Goal: Check status: Check status

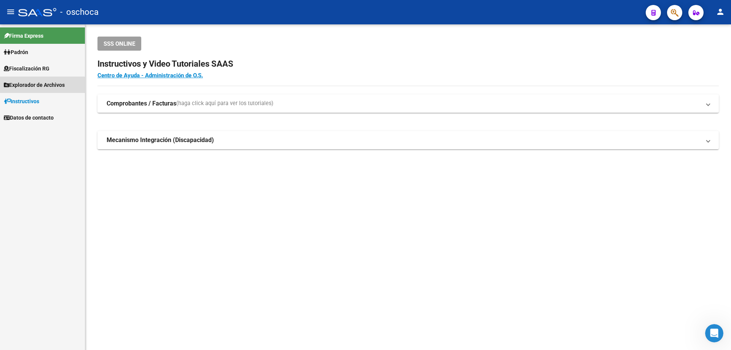
click at [30, 86] on span "Explorador de Archivos" at bounding box center [34, 85] width 61 height 8
click at [36, 69] on span "Fiscalización RG" at bounding box center [27, 68] width 46 height 8
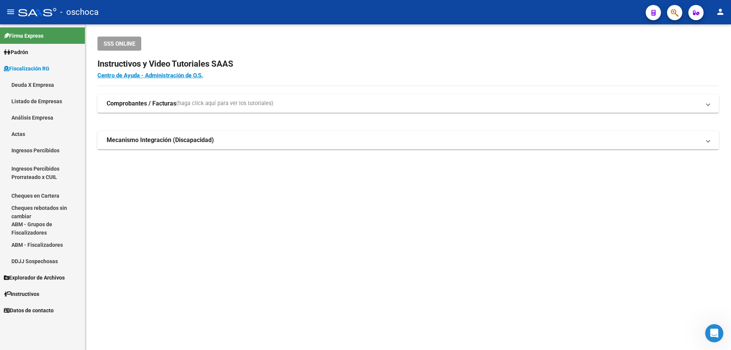
click at [35, 121] on link "Análisis Empresa" at bounding box center [42, 117] width 85 height 16
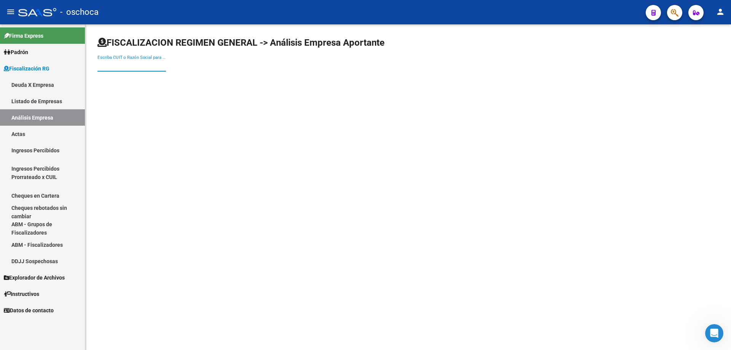
click at [102, 63] on input "Escriba CUIT o Razón Social para buscar" at bounding box center [132, 65] width 69 height 7
type input "2"
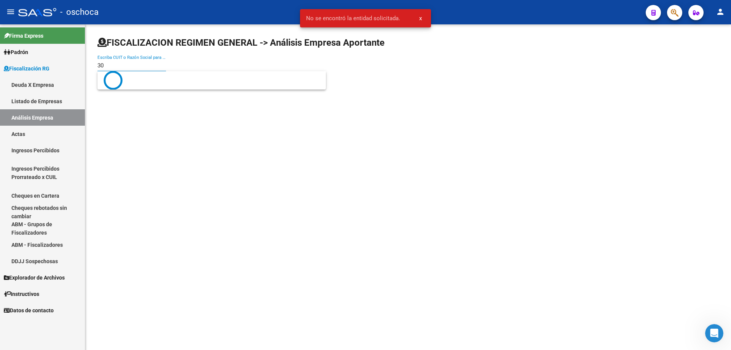
type input "3"
type input "30646095847"
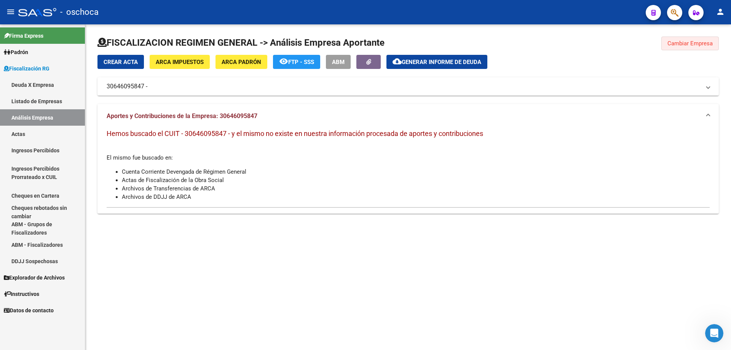
click at [662, 41] on button "Cambiar Empresa" at bounding box center [691, 44] width 58 height 14
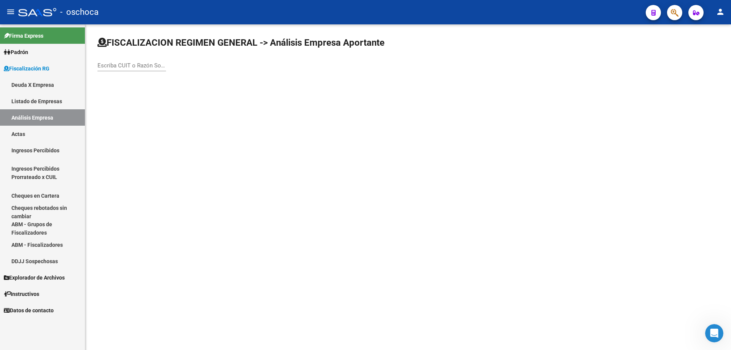
click at [103, 66] on input "Escriba CUIT o Razón Social para buscar" at bounding box center [132, 65] width 69 height 7
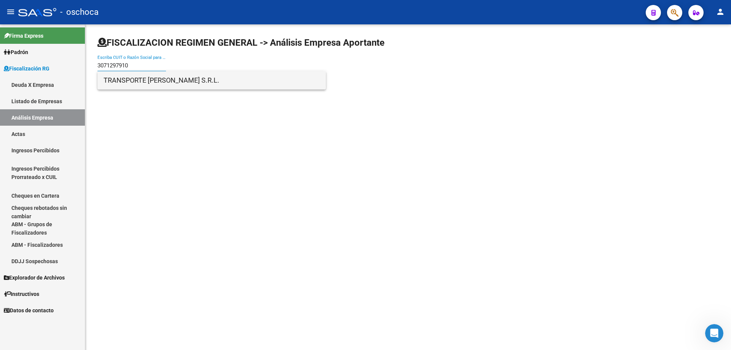
type input "3071297910"
click at [127, 84] on span "TRANSPORTE [PERSON_NAME] S.R.L." at bounding box center [212, 80] width 216 height 18
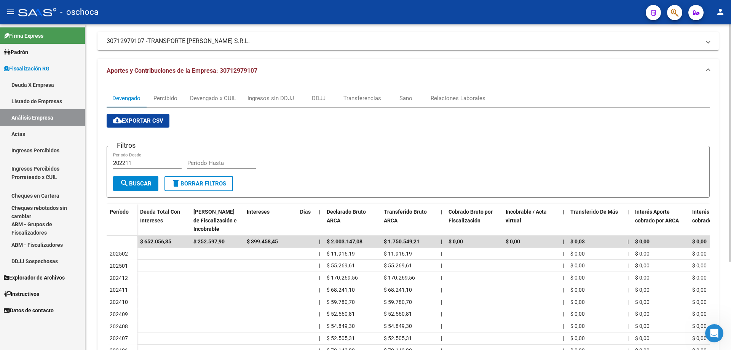
scroll to position [7, 0]
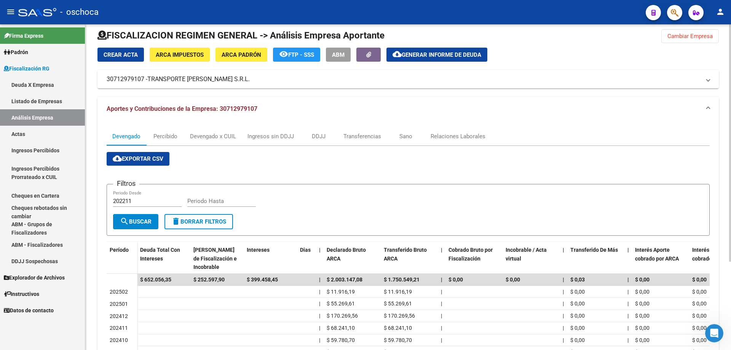
click at [691, 37] on span "Cambiar Empresa" at bounding box center [690, 36] width 45 height 7
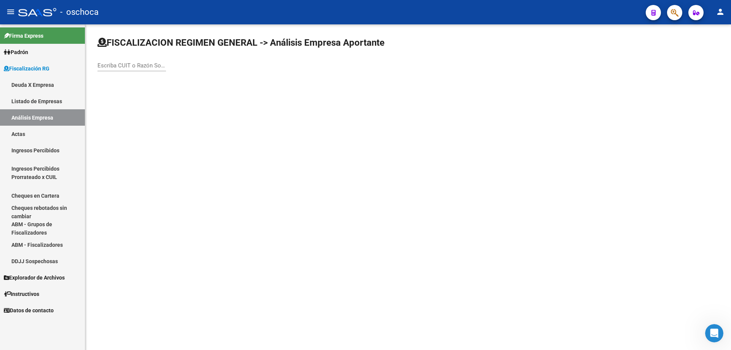
scroll to position [0, 0]
click at [102, 68] on input "Escriba CUIT o Razón Social para buscar" at bounding box center [132, 65] width 69 height 7
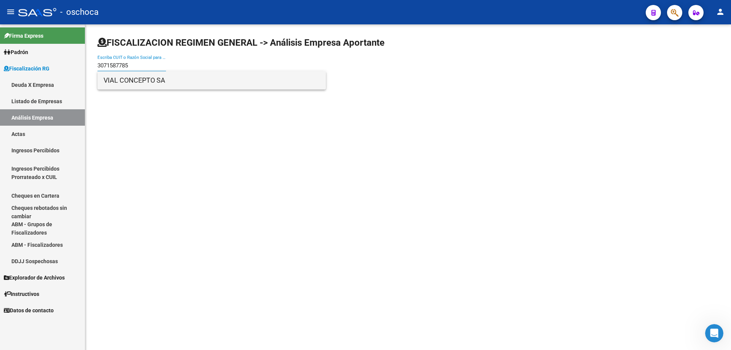
type input "3071587785"
click at [121, 78] on span "VIAL CONCEPTO SA" at bounding box center [212, 80] width 216 height 18
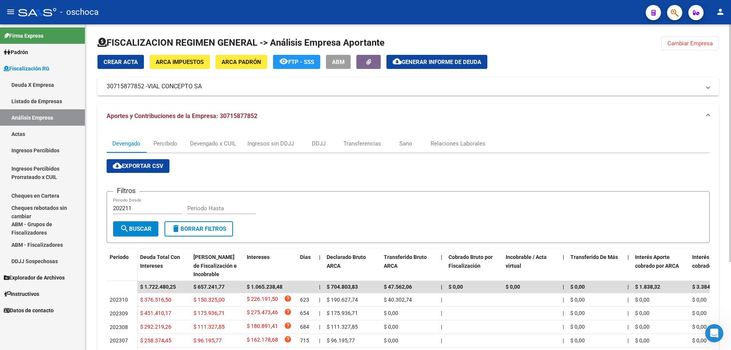
click at [679, 47] on button "Cambiar Empresa" at bounding box center [691, 44] width 58 height 14
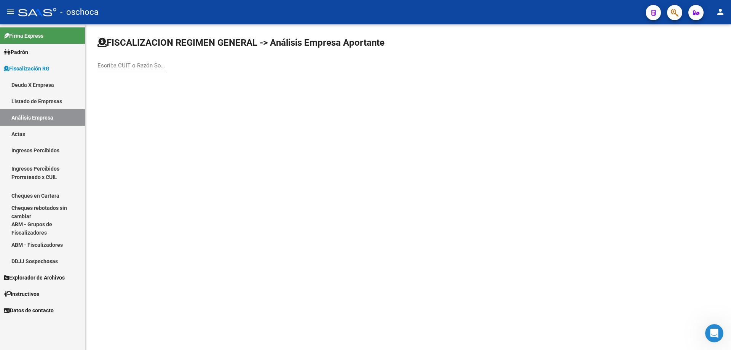
click at [109, 64] on input "Escriba CUIT o Razón Social para buscar" at bounding box center [132, 65] width 69 height 7
type input "2"
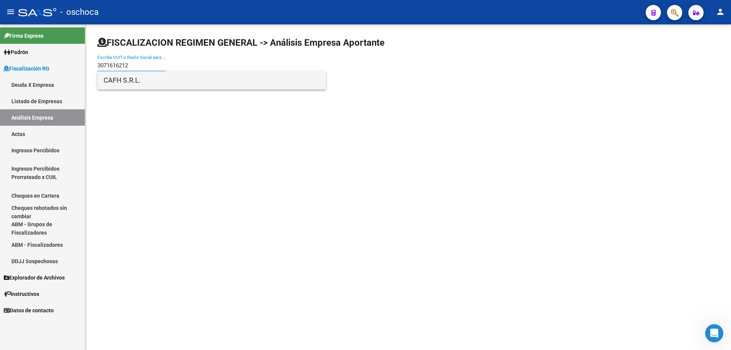
type input "3071616212"
click at [125, 84] on span "CAFH S.R.L." at bounding box center [212, 80] width 216 height 18
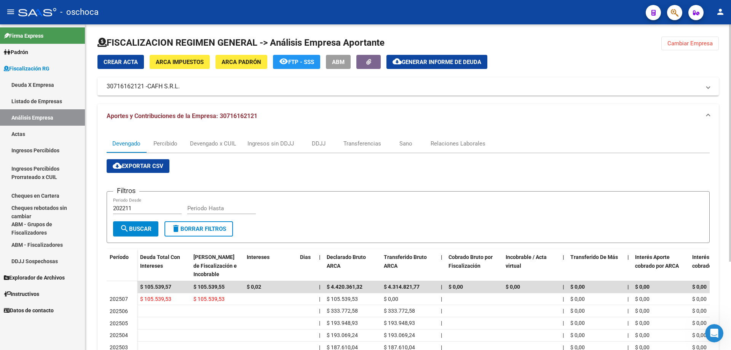
click at [677, 45] on span "Cambiar Empresa" at bounding box center [690, 43] width 45 height 7
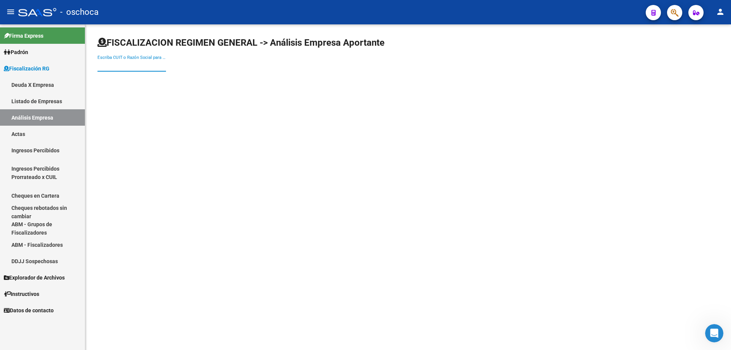
click at [106, 64] on input "Escriba CUIT o Razón Social para buscar" at bounding box center [132, 65] width 69 height 7
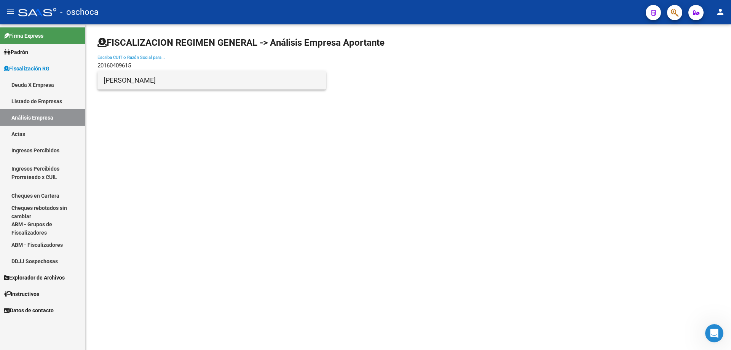
type input "20160409615"
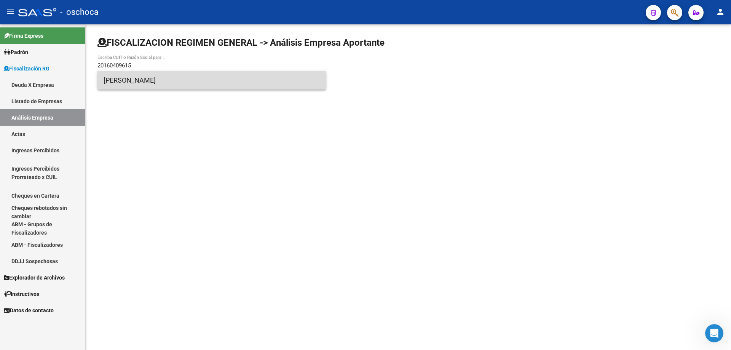
click at [122, 81] on span "[PERSON_NAME]" at bounding box center [212, 80] width 216 height 18
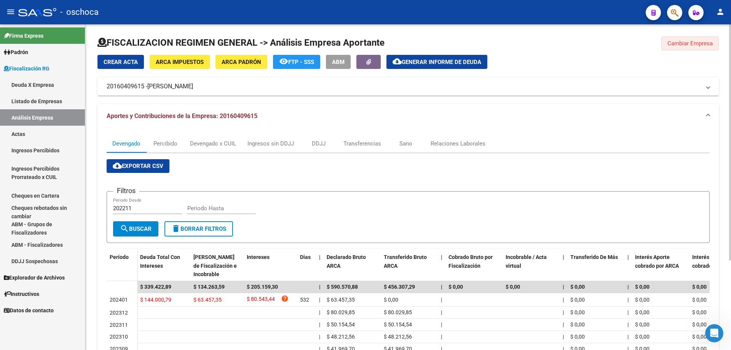
drag, startPoint x: 696, startPoint y: 43, endPoint x: 533, endPoint y: 45, distance: 163.0
click at [695, 43] on span "Cambiar Empresa" at bounding box center [690, 43] width 45 height 7
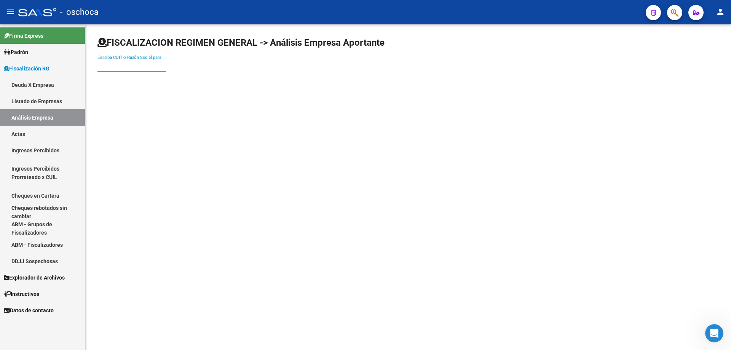
click at [108, 64] on input "Escriba CUIT o Razón Social para buscar" at bounding box center [132, 65] width 69 height 7
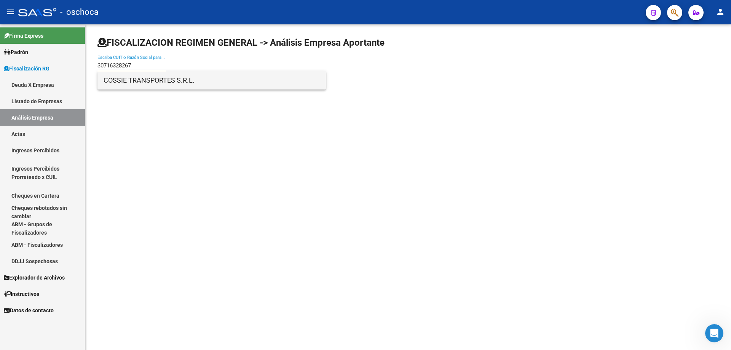
type input "30716328267"
click at [135, 82] on span "COSSIE TRANSPORTES S.R.L." at bounding box center [212, 80] width 216 height 18
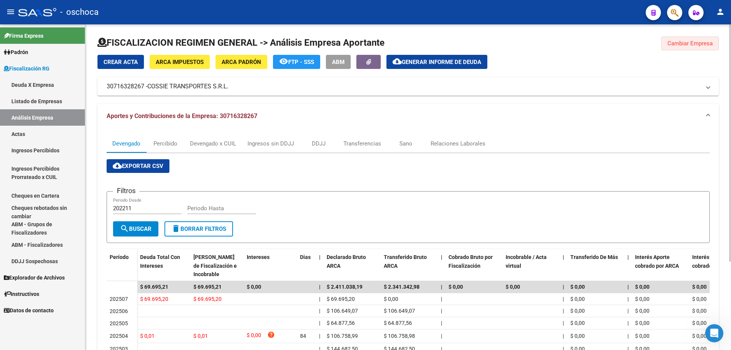
click at [675, 43] on span "Cambiar Empresa" at bounding box center [690, 43] width 45 height 7
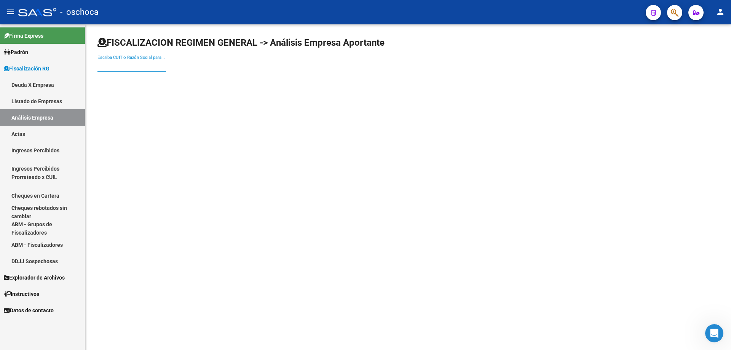
click at [108, 66] on input "Escriba CUIT o Razón Social para buscar" at bounding box center [132, 65] width 69 height 7
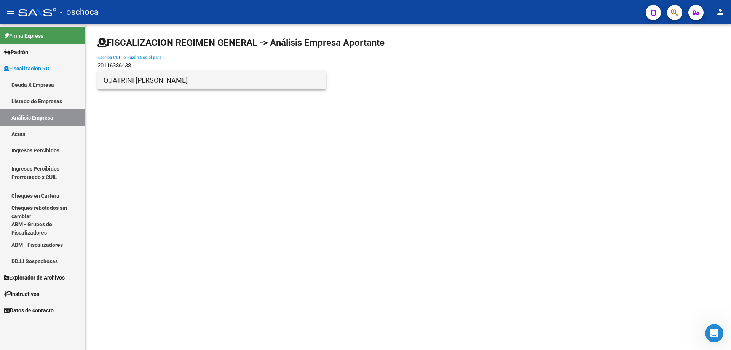
type input "20116386438"
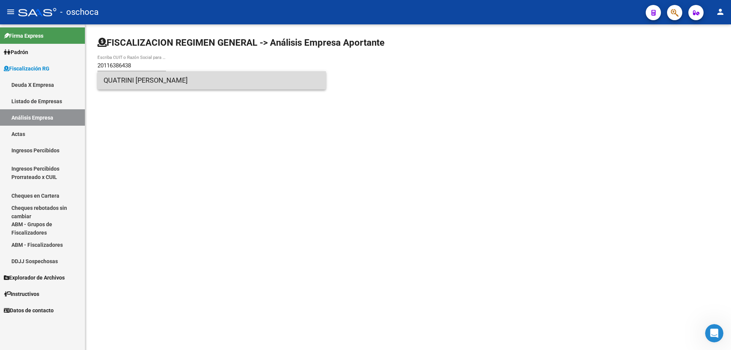
click at [120, 78] on span "QUATRINI [PERSON_NAME]" at bounding box center [212, 80] width 216 height 18
